Goal: Transaction & Acquisition: Subscribe to service/newsletter

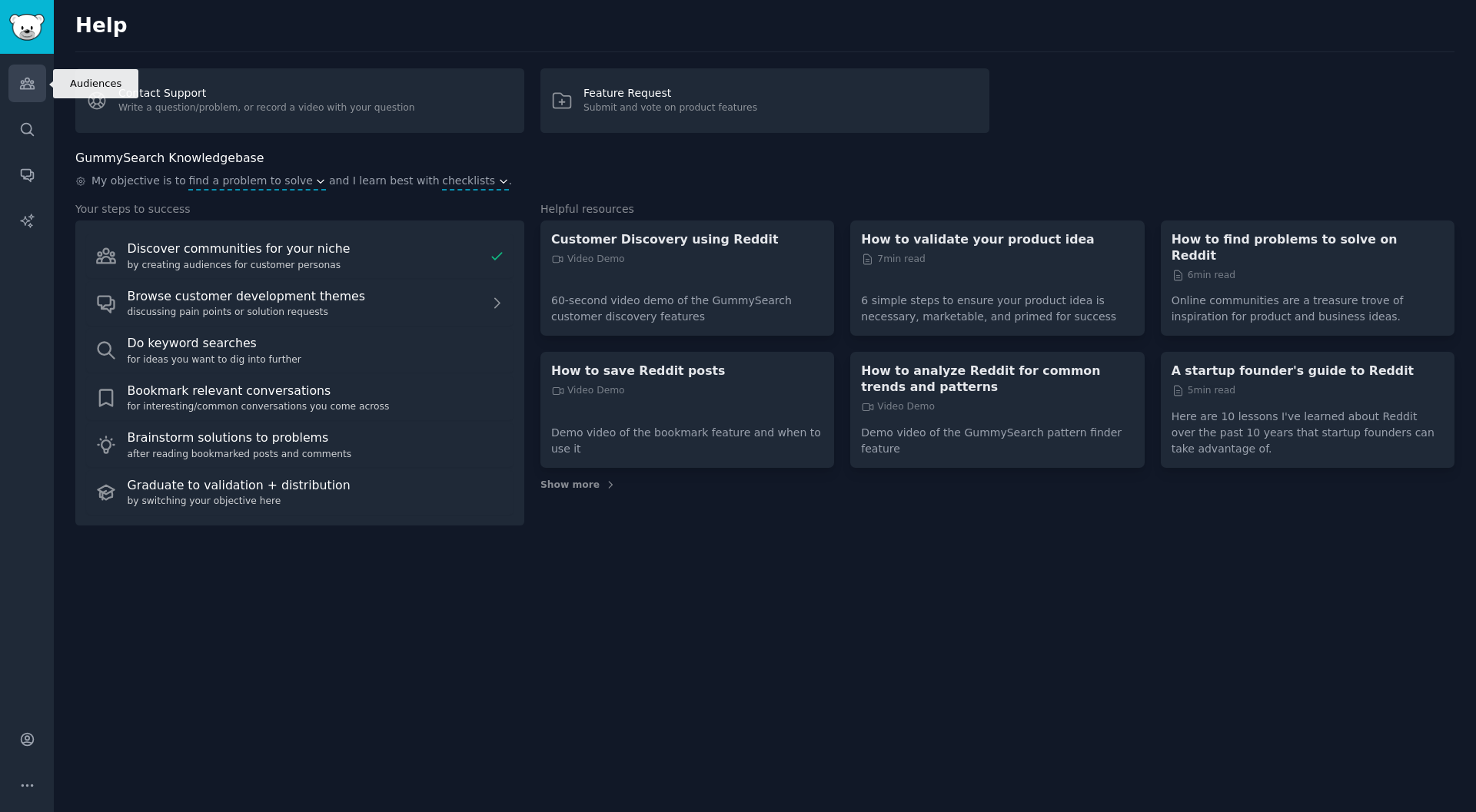
click at [29, 93] on link "Audiences" at bounding box center [27, 84] width 38 height 38
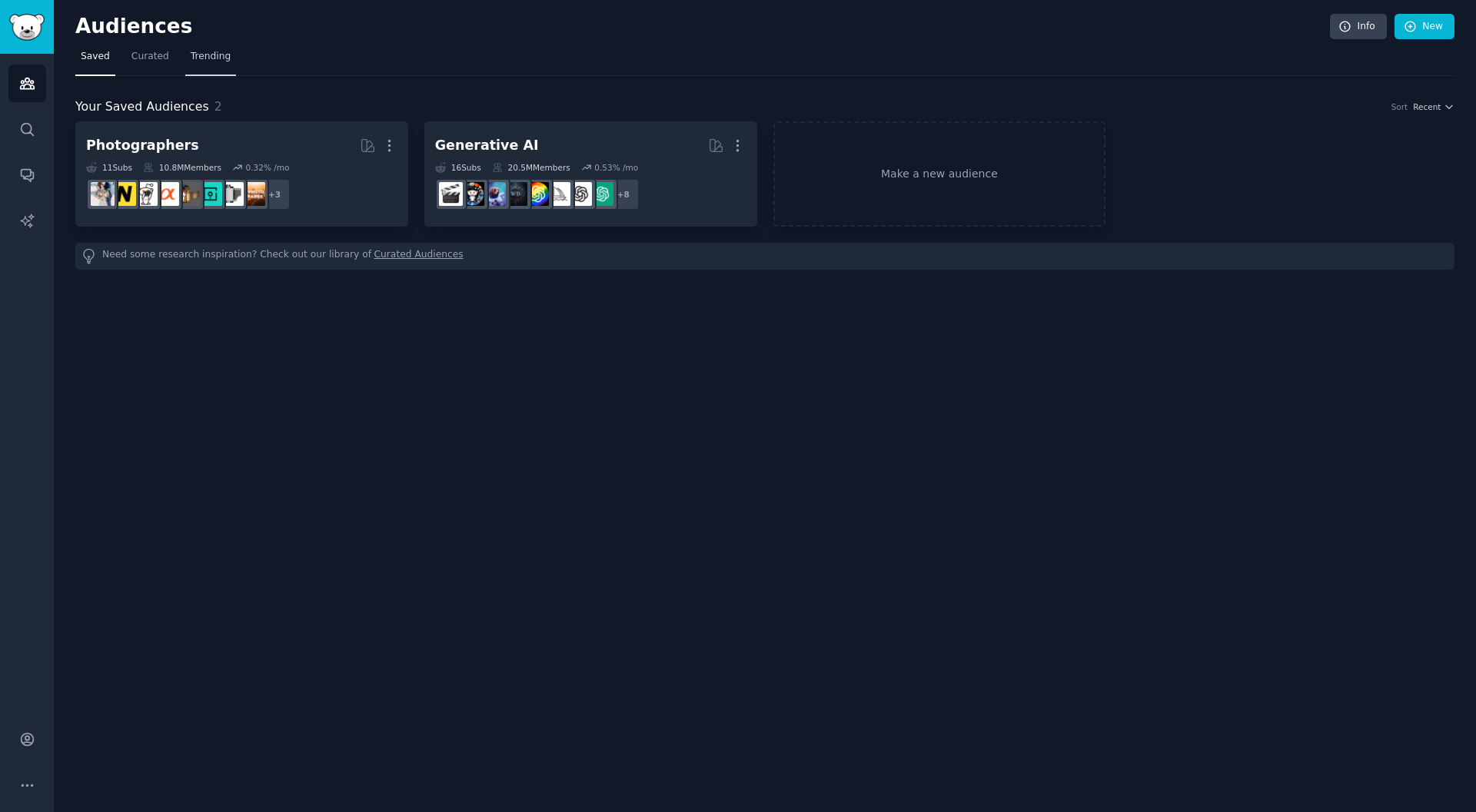
click at [193, 55] on span "Trending" at bounding box center [210, 57] width 40 height 14
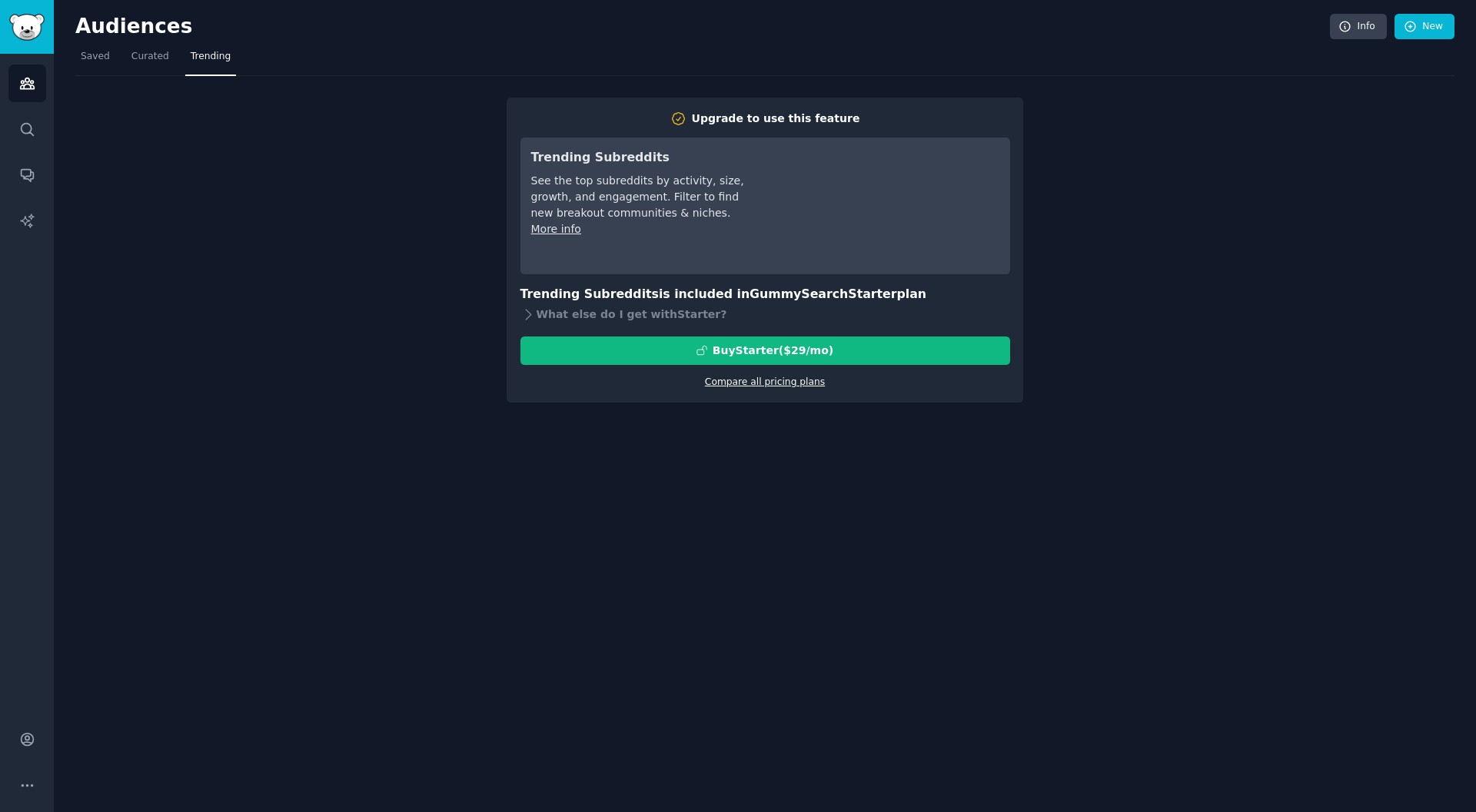
click at [750, 383] on link "Compare all pricing plans" at bounding box center [765, 381] width 120 height 11
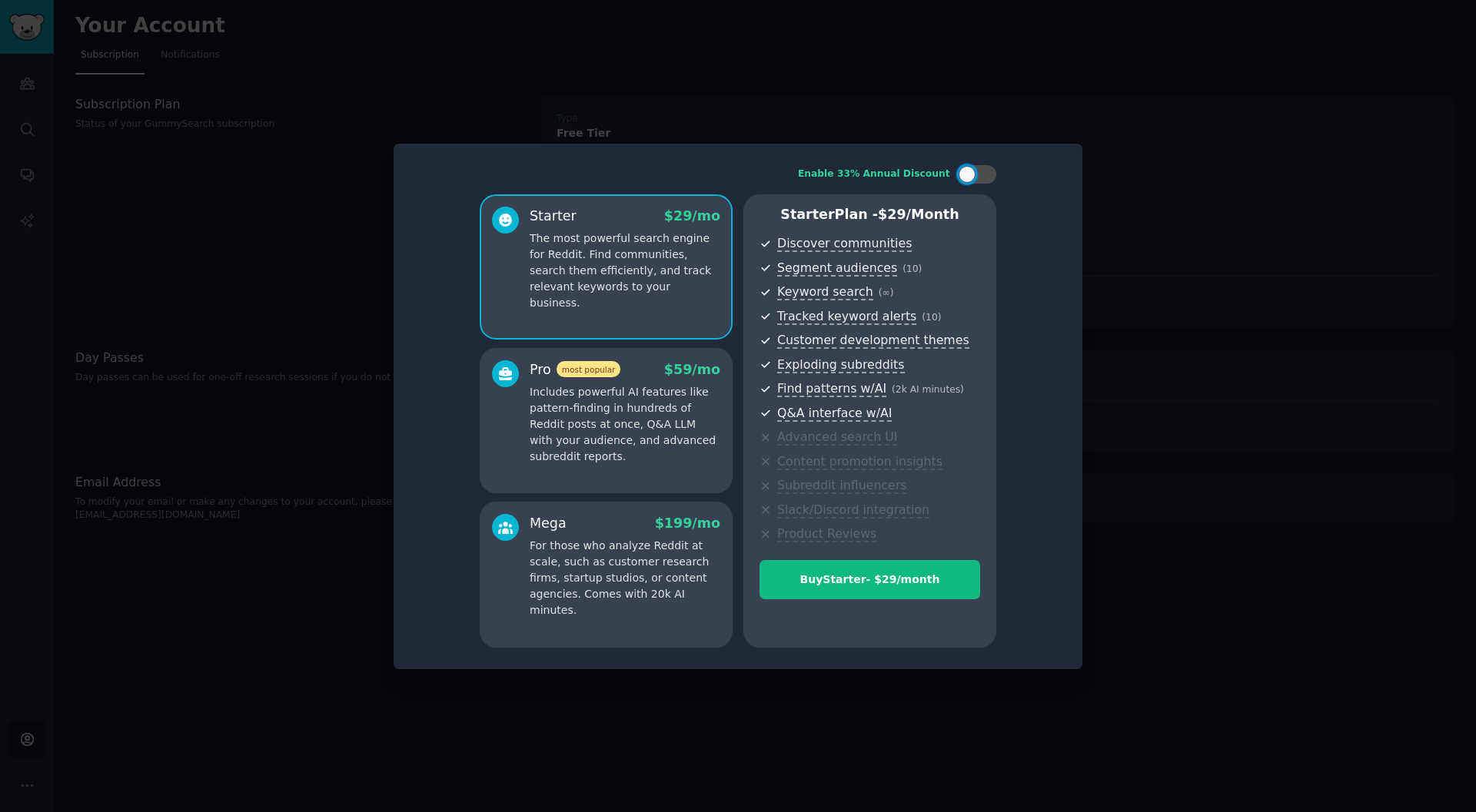
click at [1229, 285] on div at bounding box center [738, 406] width 1476 height 812
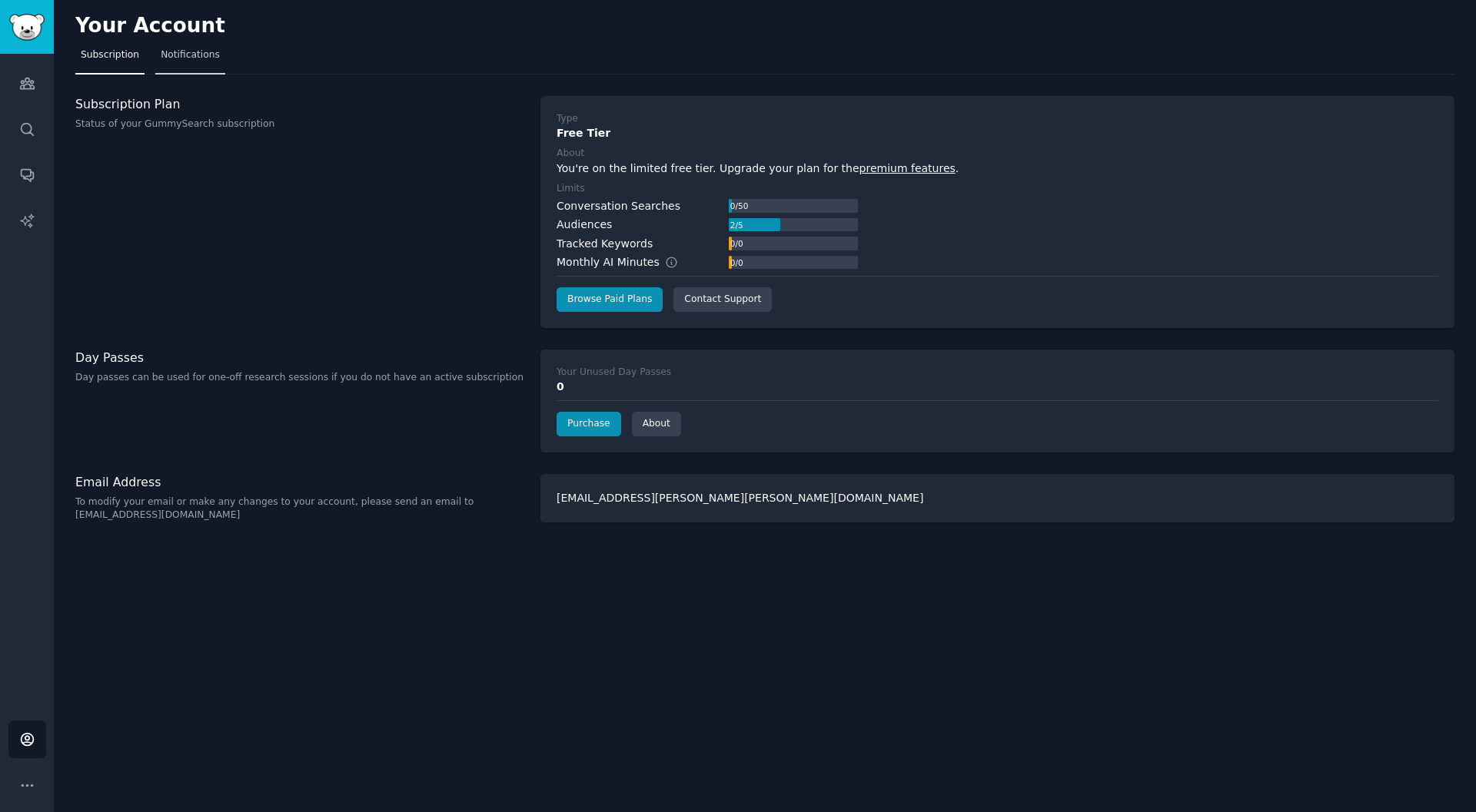
click at [182, 61] on span "Notifications" at bounding box center [190, 55] width 59 height 14
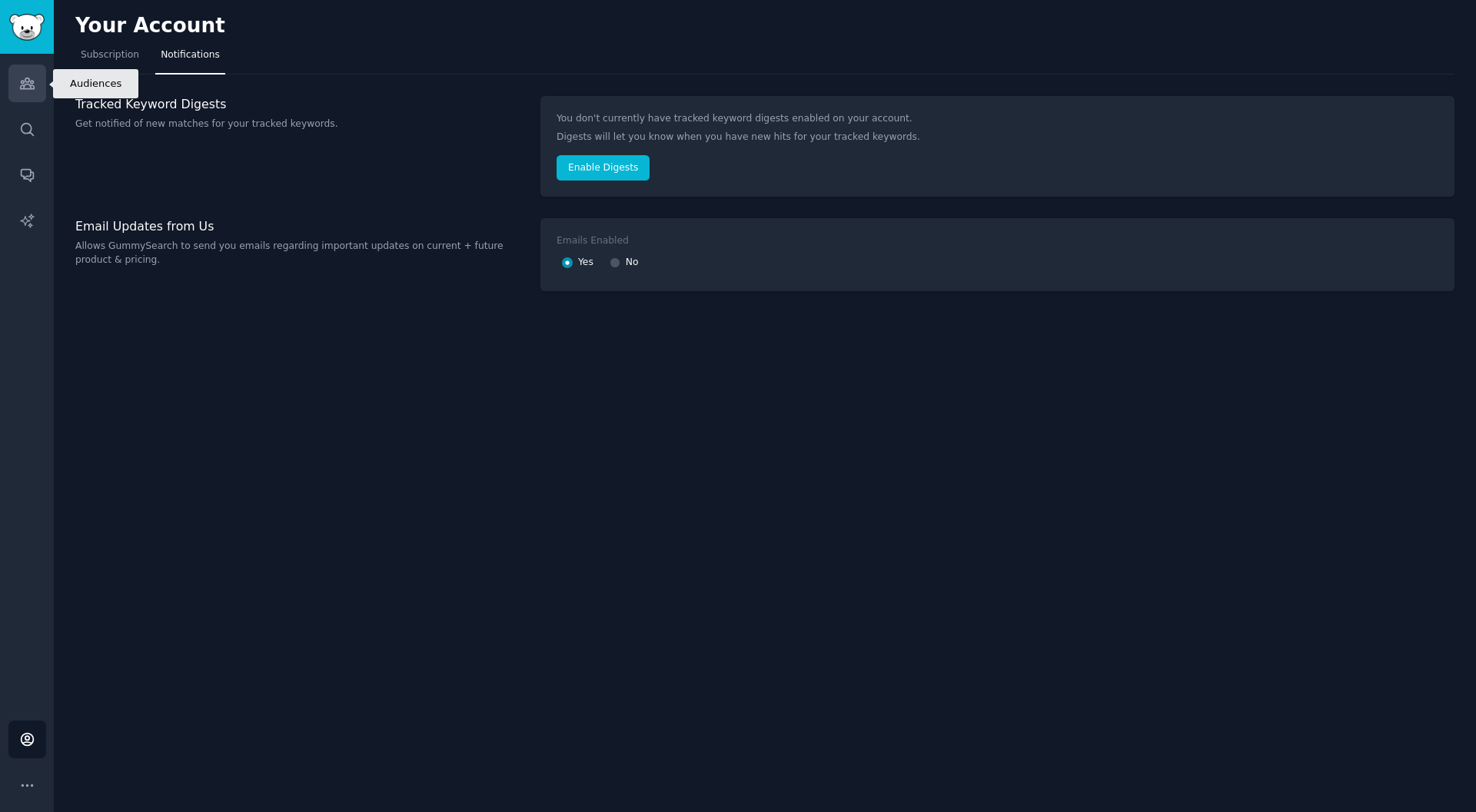
click at [43, 71] on link "Audiences" at bounding box center [27, 84] width 38 height 38
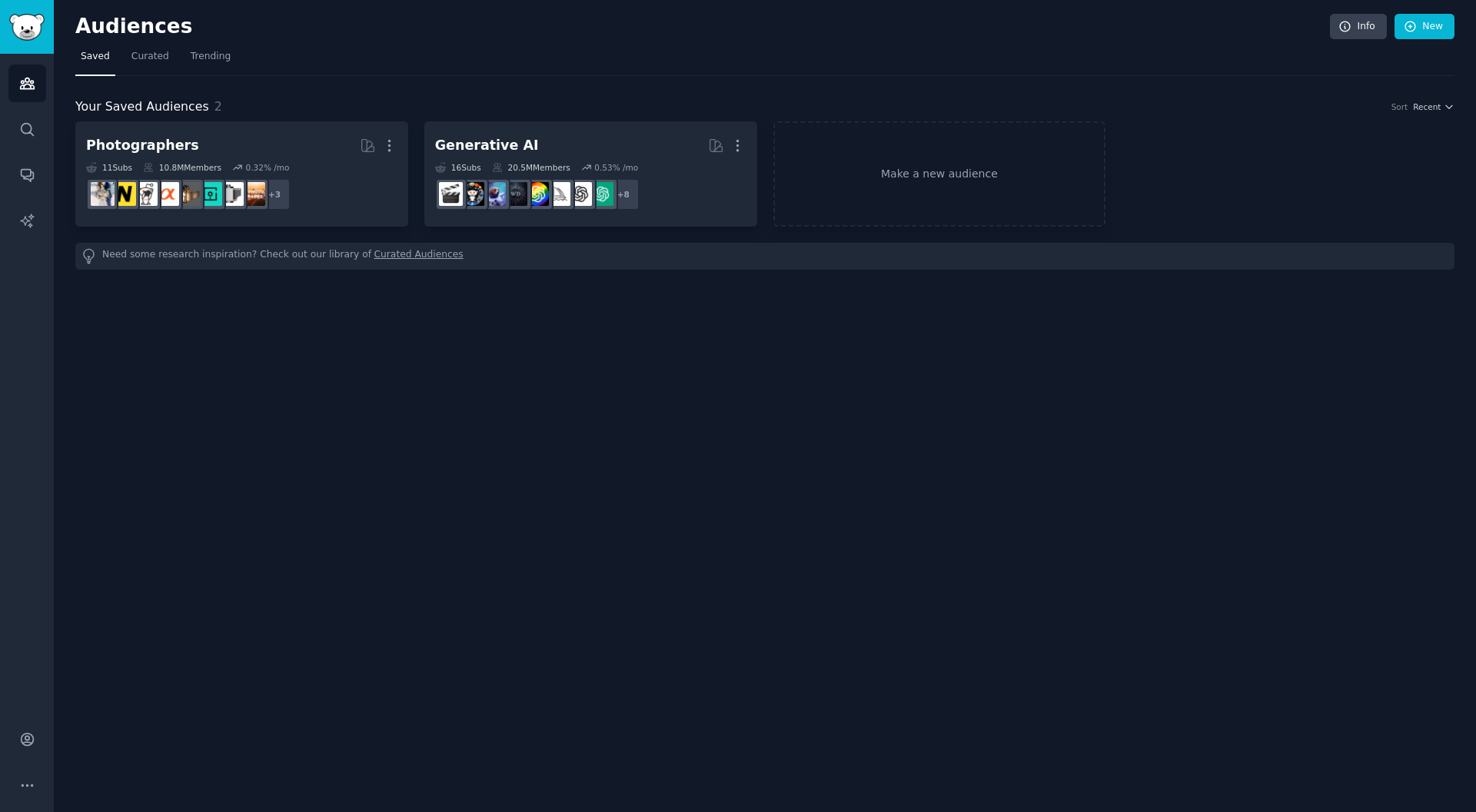
click at [171, 61] on nav "Saved Curated Trending" at bounding box center [765, 60] width 1379 height 31
click at [159, 60] on span "Curated" at bounding box center [150, 57] width 38 height 14
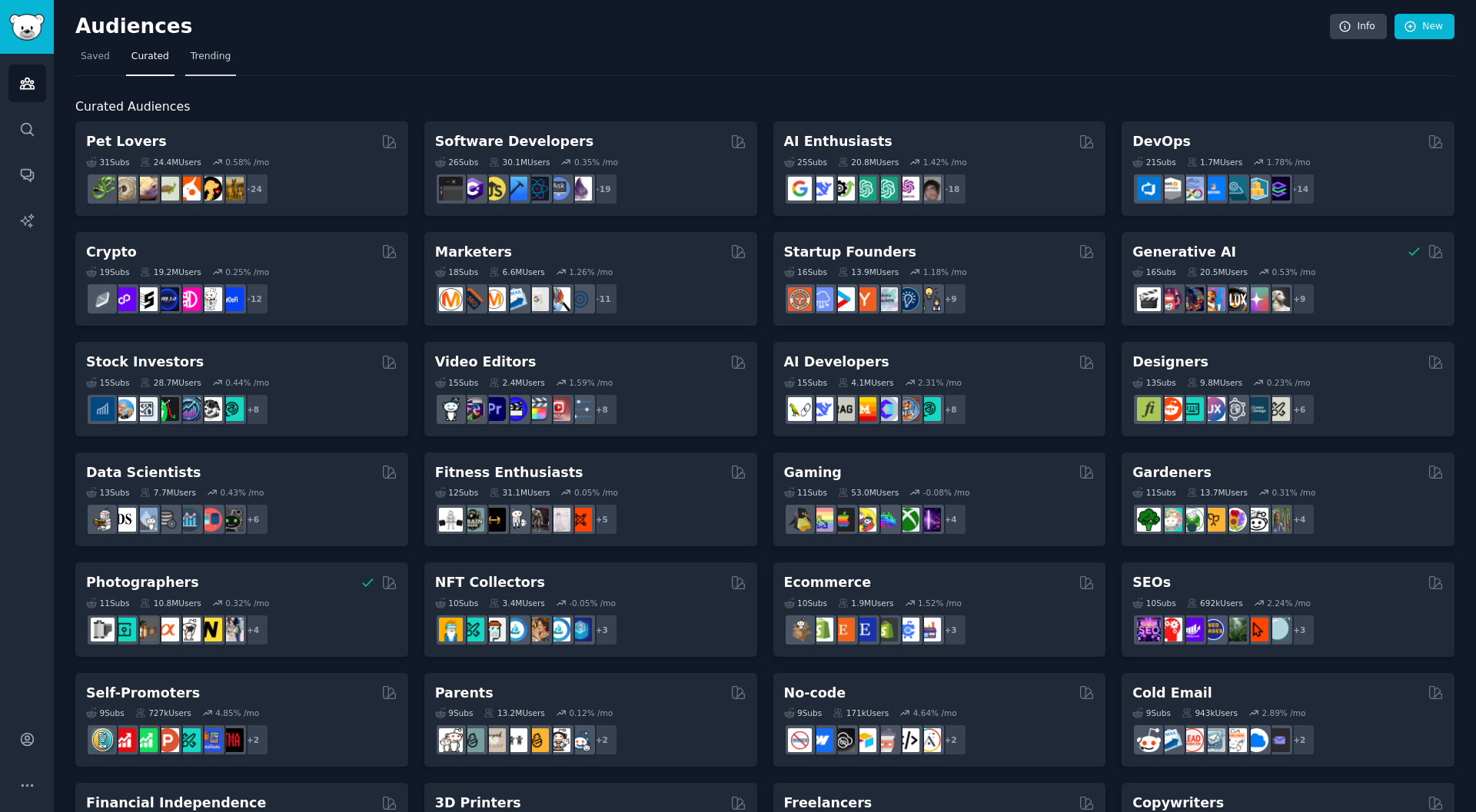
click at [219, 56] on span "Trending" at bounding box center [210, 57] width 40 height 14
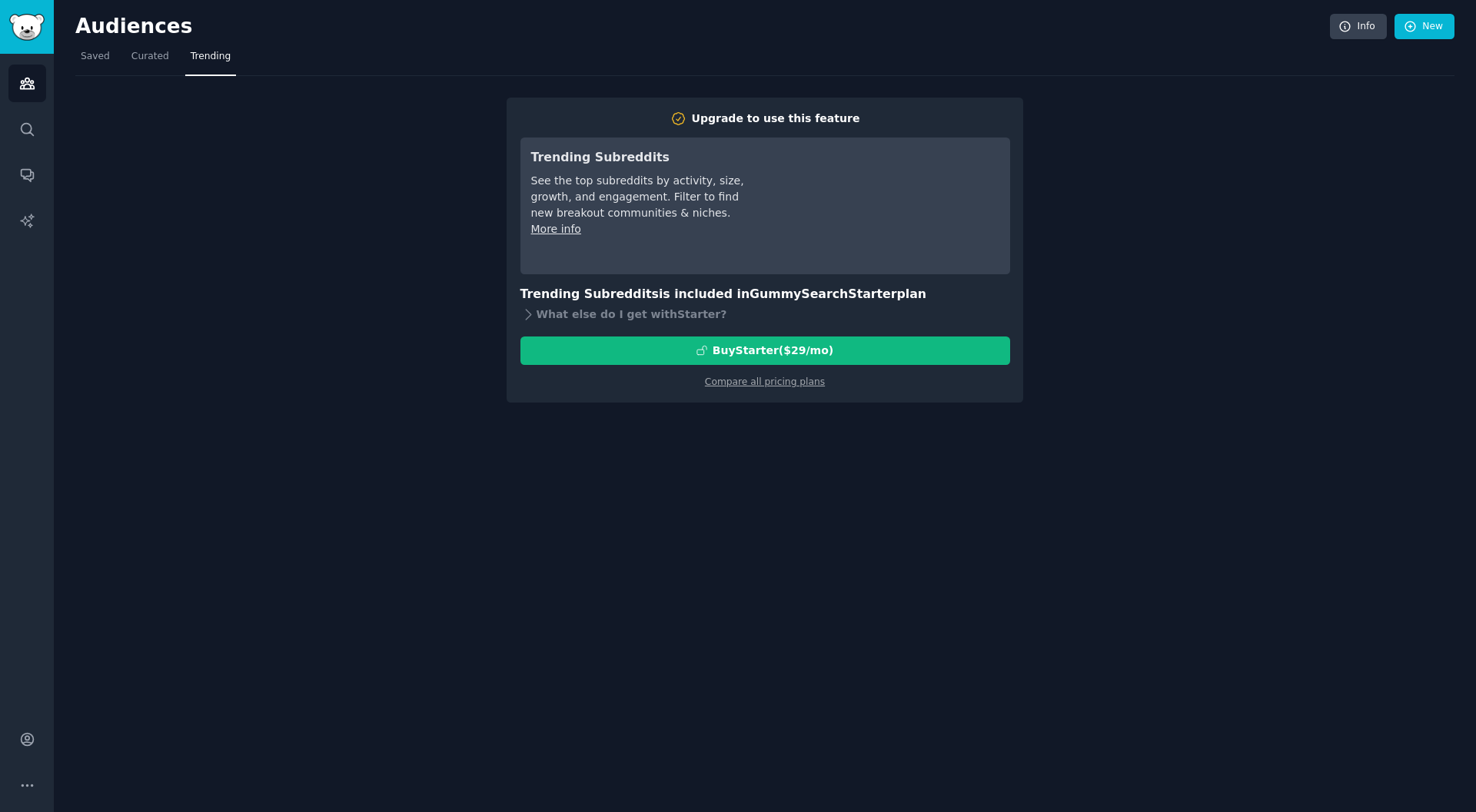
click at [745, 252] on div "Trending Subreddits See the top subreddits by activity, size, growth, and engag…" at bounding box center [638, 206] width 216 height 116
click at [808, 381] on link "Compare all pricing plans" at bounding box center [765, 381] width 120 height 11
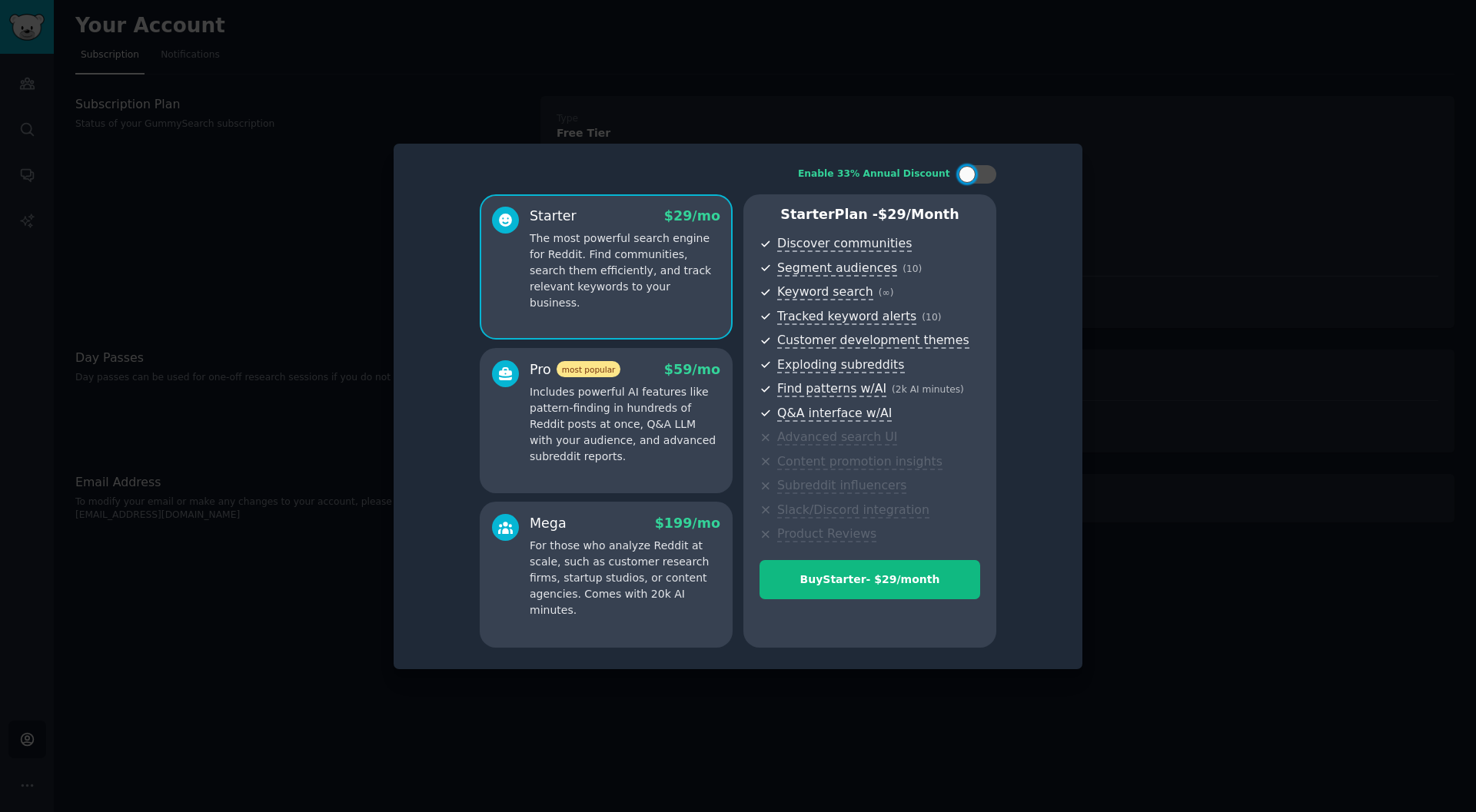
click at [1122, 288] on div at bounding box center [738, 406] width 1476 height 812
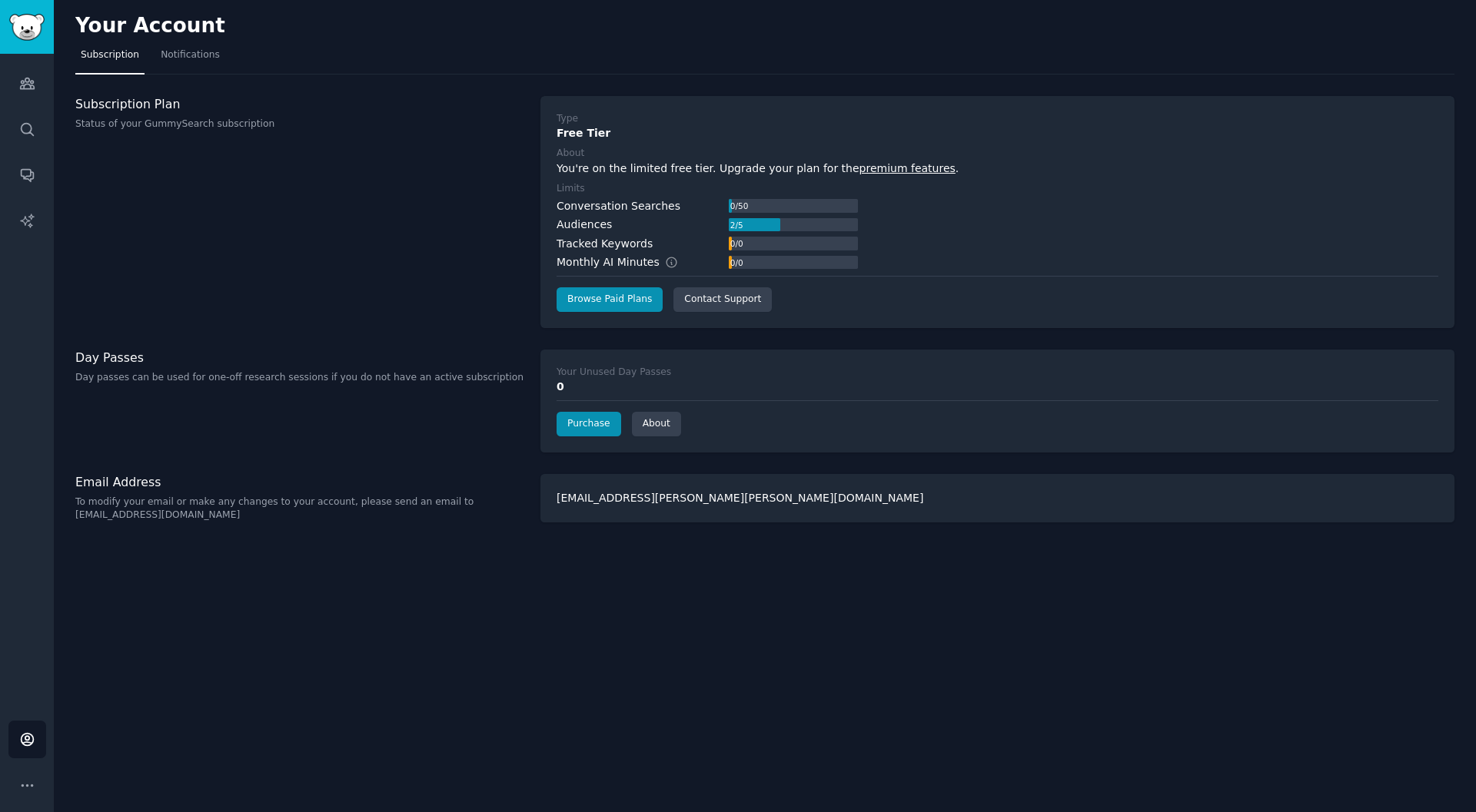
drag, startPoint x: 1168, startPoint y: 552, endPoint x: 1151, endPoint y: 531, distance: 27.0
click at [1168, 547] on div "Your Account Subscription Notifications Subscription Plan Status of your GummyS…" at bounding box center [765, 406] width 1422 height 812
